Goal: Navigation & Orientation: Find specific page/section

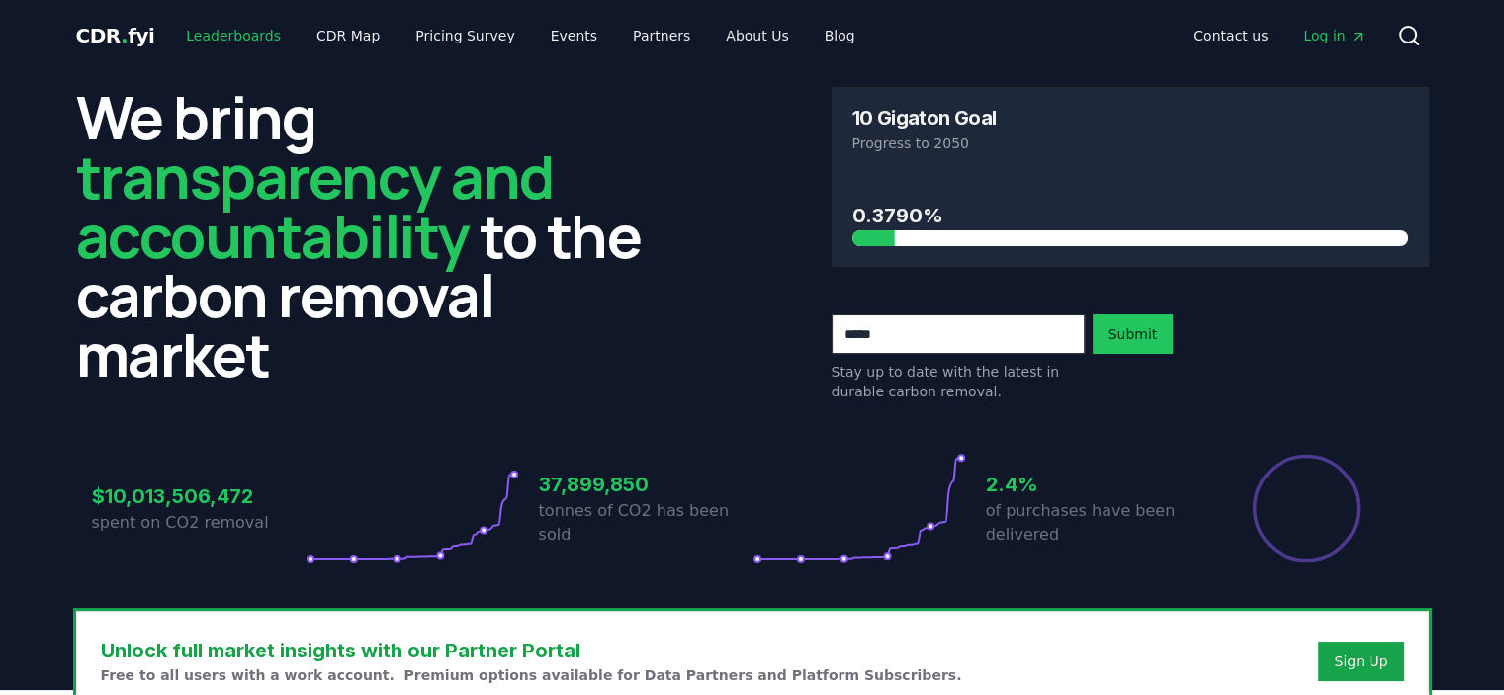
click at [214, 42] on link "Leaderboards" at bounding box center [233, 36] width 127 height 36
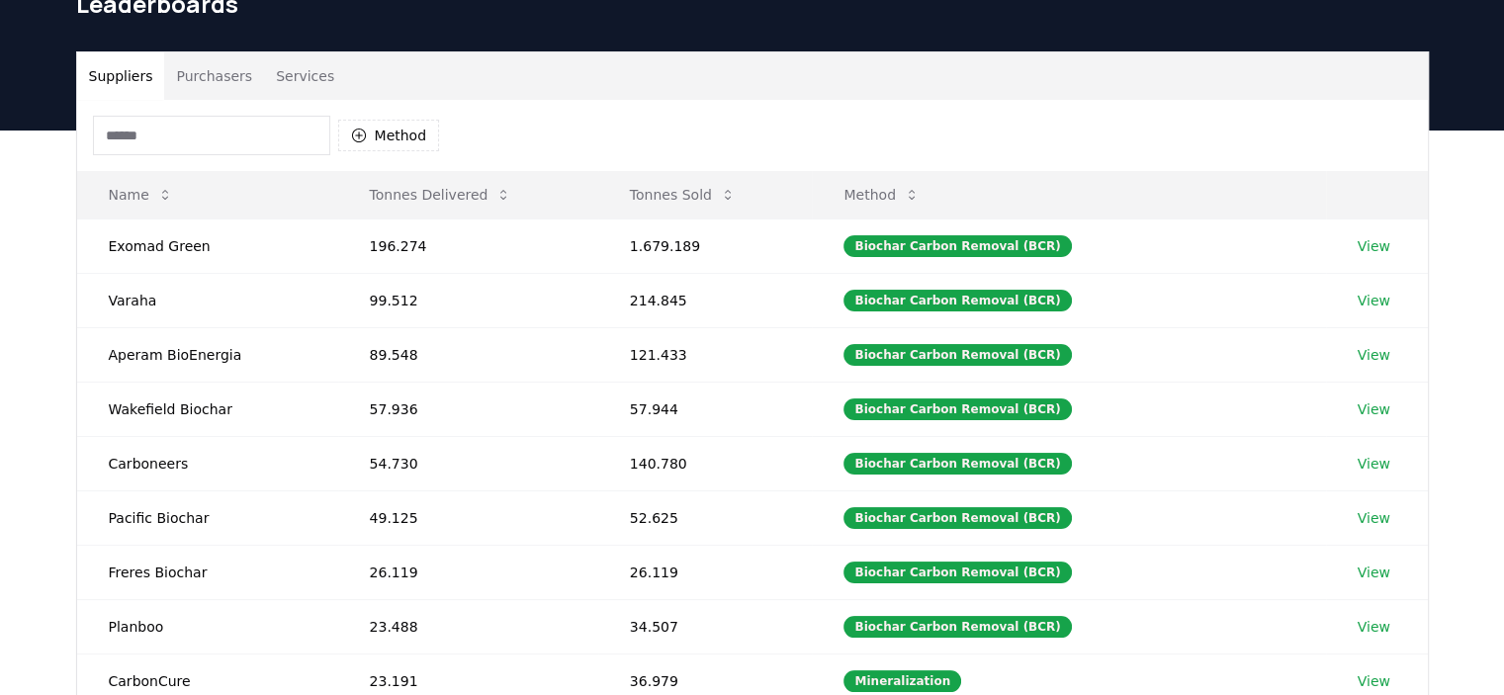
scroll to position [198, 0]
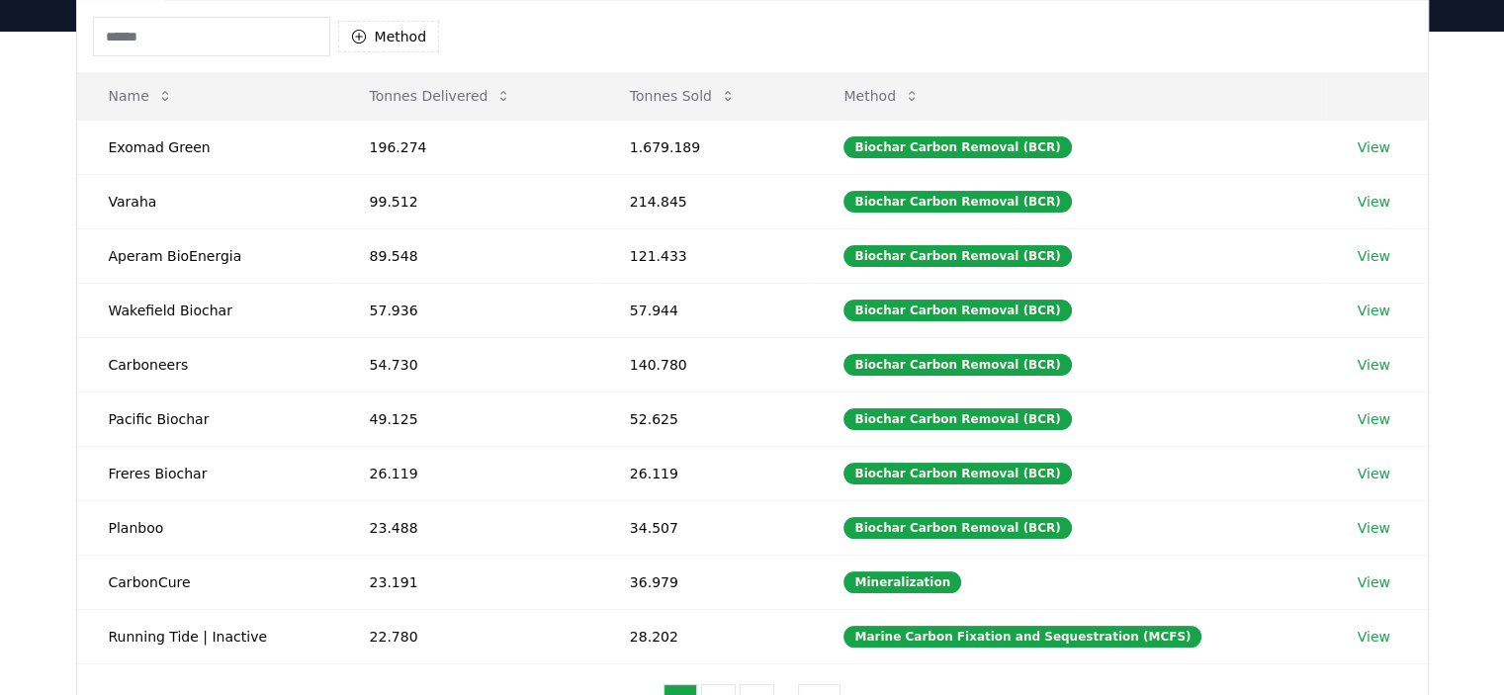
click at [1465, 264] on div "Suppliers Purchasers Services Method Name Tonnes Delivered Tonnes Sold Method E…" at bounding box center [752, 428] width 1504 height 792
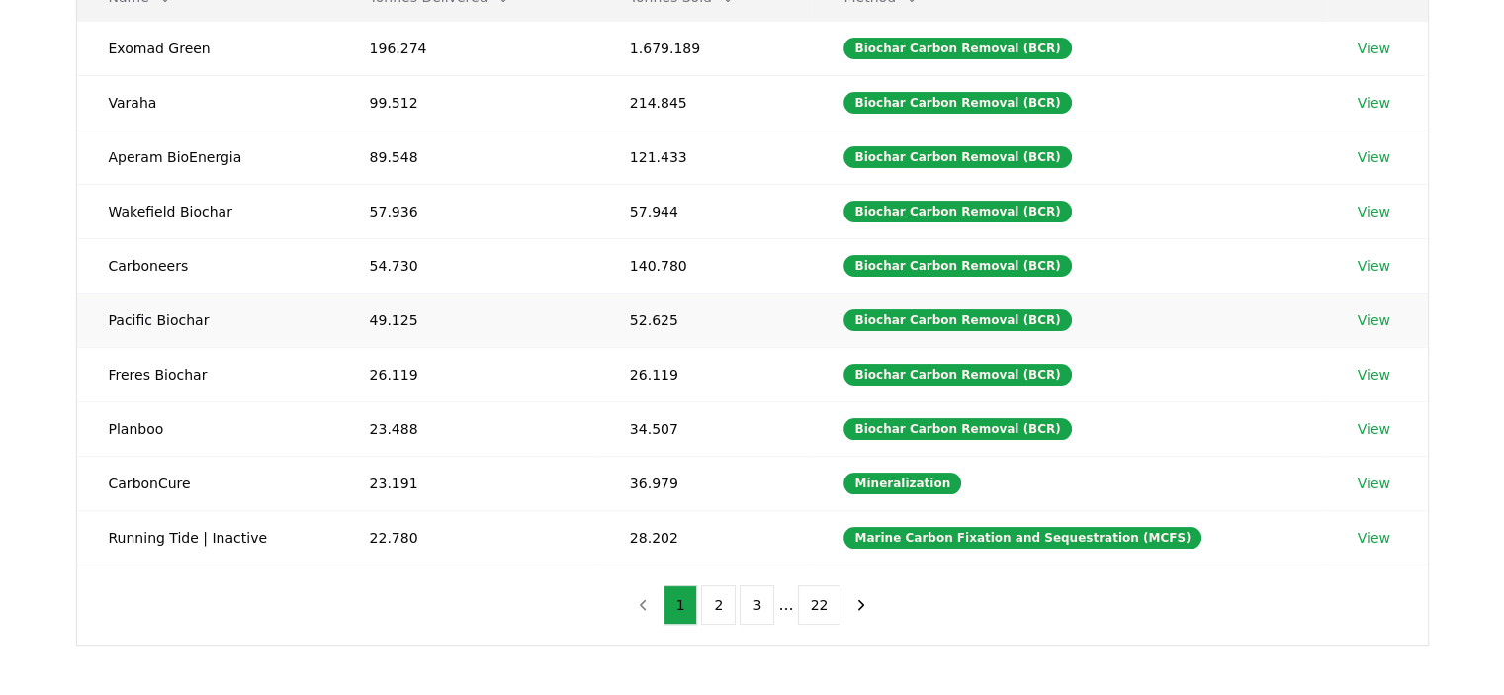
scroll to position [396, 0]
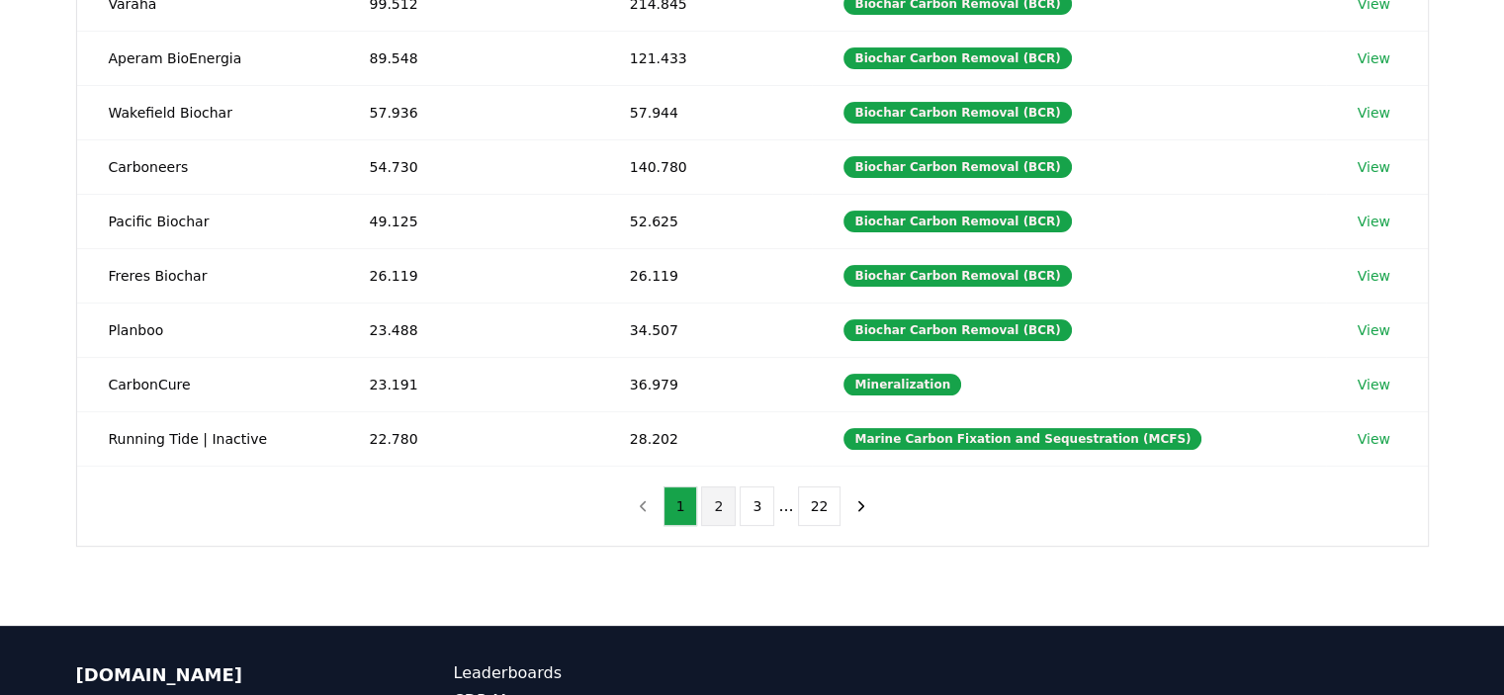
click at [718, 501] on button "2" at bounding box center [718, 507] width 35 height 40
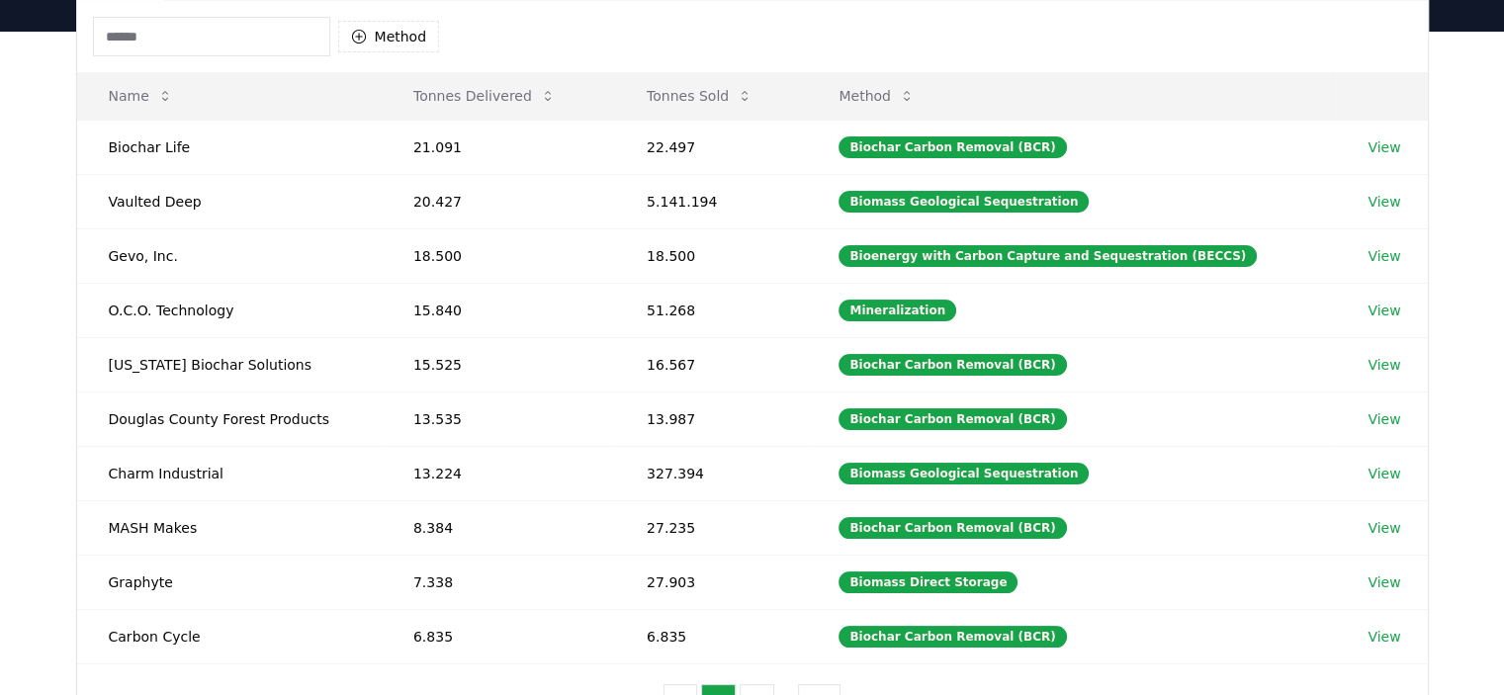
scroll to position [0, 0]
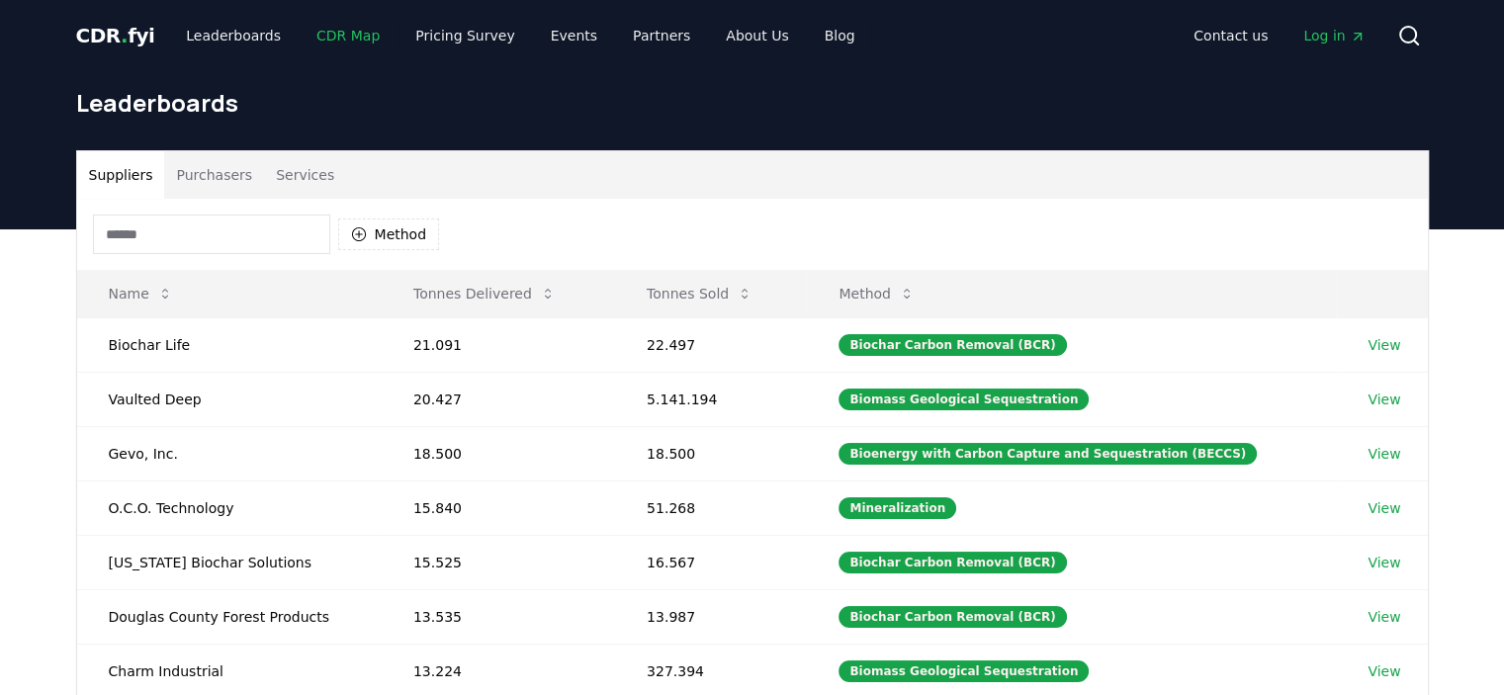
click at [348, 36] on link "CDR Map" at bounding box center [348, 36] width 95 height 36
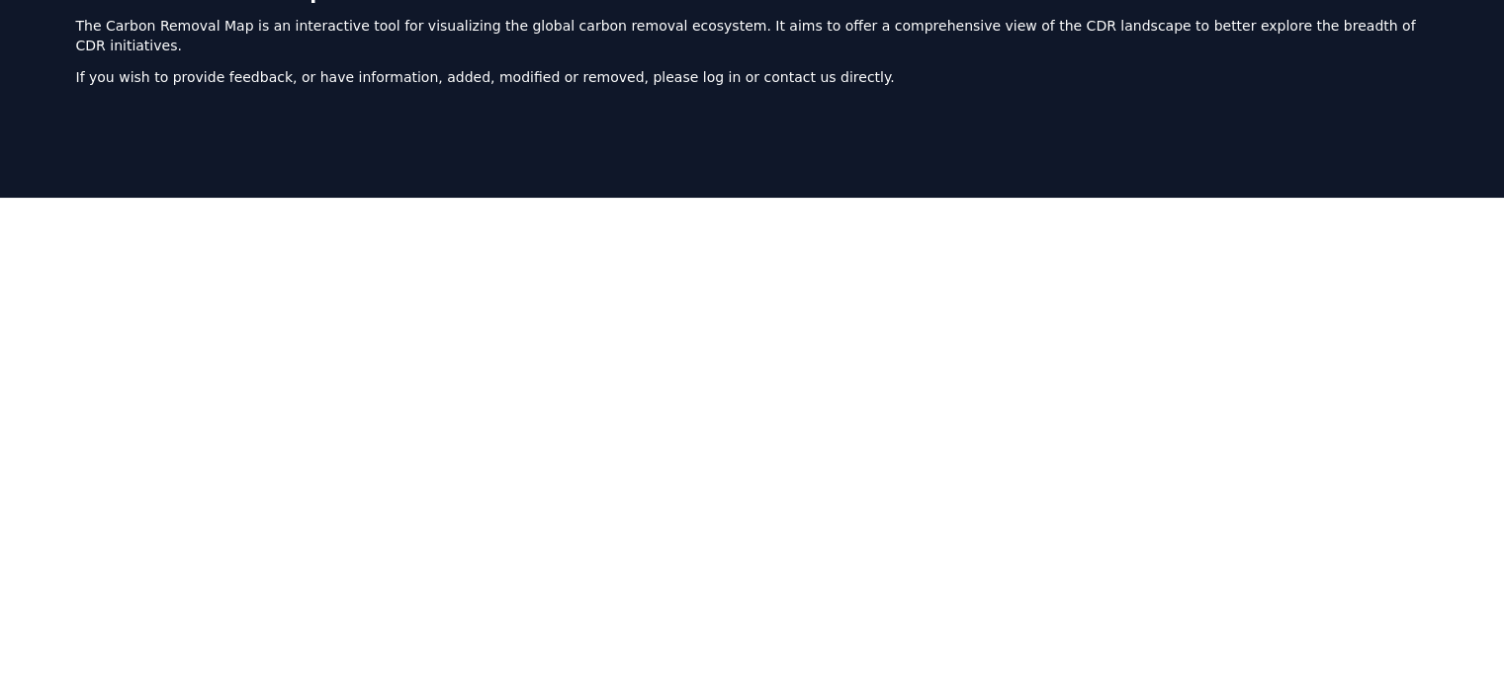
scroll to position [214, 0]
